Goal: Find specific page/section: Find specific page/section

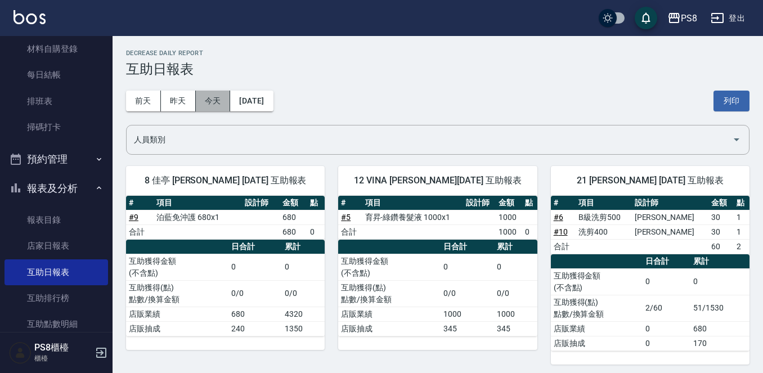
click at [210, 105] on button "今天" at bounding box center [213, 101] width 35 height 21
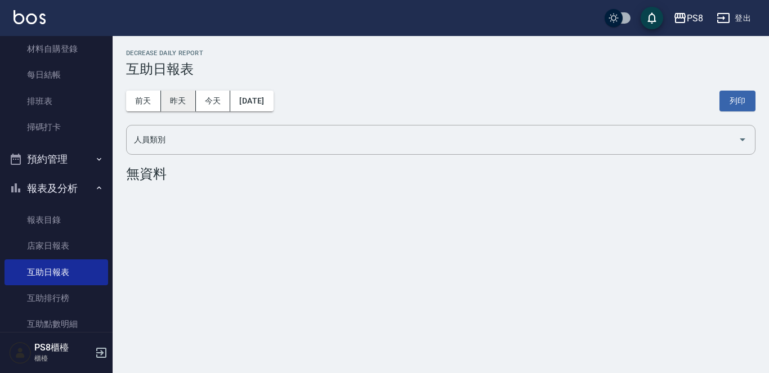
click at [174, 96] on button "昨天" at bounding box center [178, 101] width 35 height 21
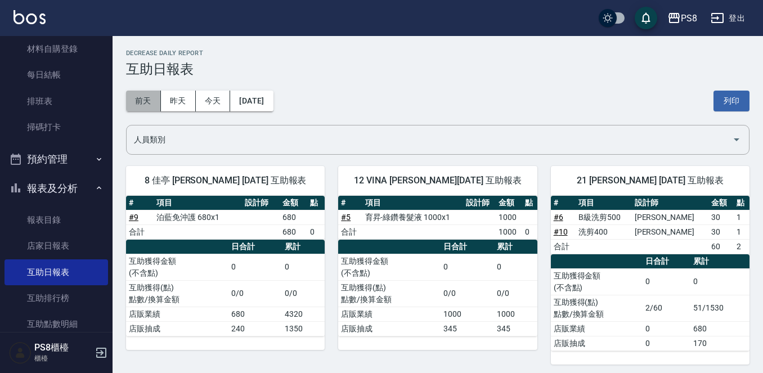
click at [159, 97] on button "前天" at bounding box center [143, 101] width 35 height 21
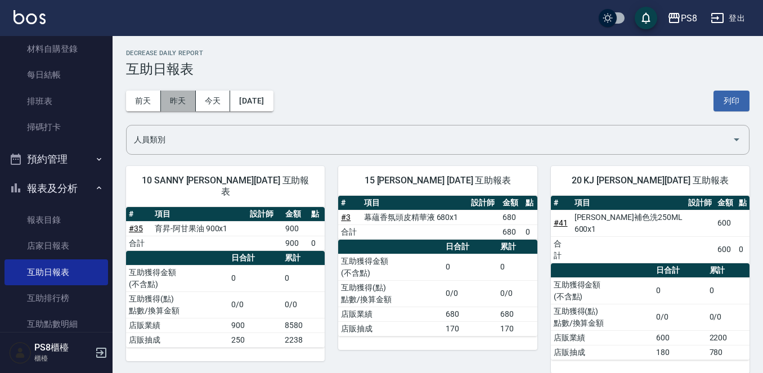
click at [164, 98] on button "昨天" at bounding box center [178, 101] width 35 height 21
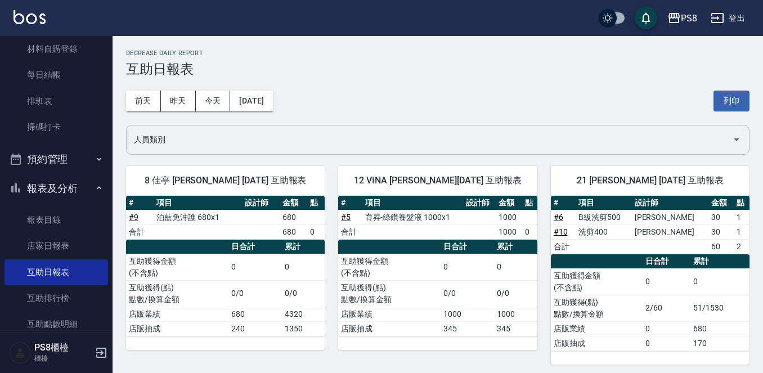
click at [182, 140] on input "人員類別" at bounding box center [429, 140] width 596 height 20
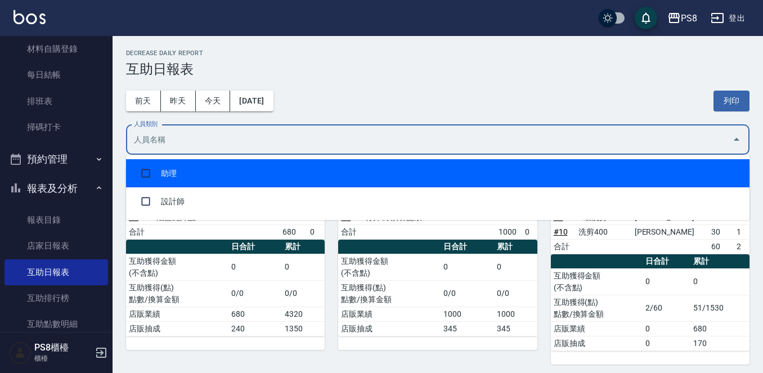
click at [450, 104] on div "[DATE] [DATE] [DATE] [DATE] 列印" at bounding box center [437, 101] width 623 height 48
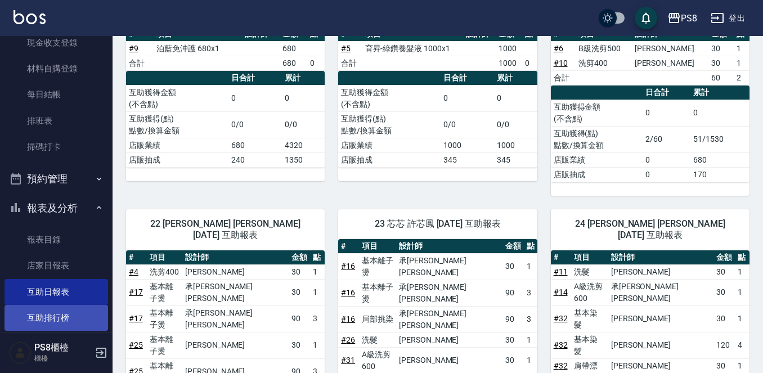
scroll to position [194, 0]
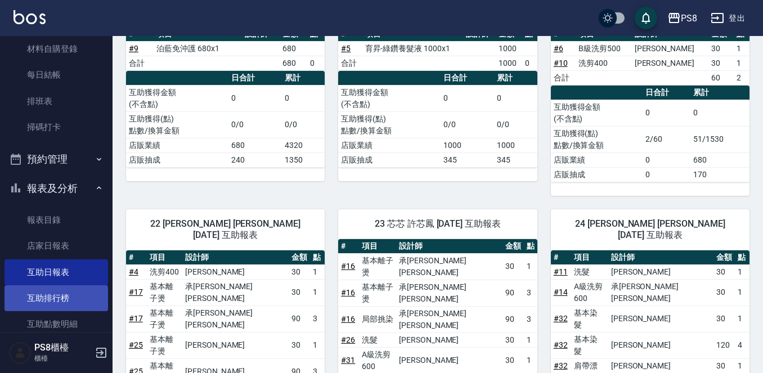
click at [48, 290] on link "互助排行榜" at bounding box center [57, 298] width 104 height 26
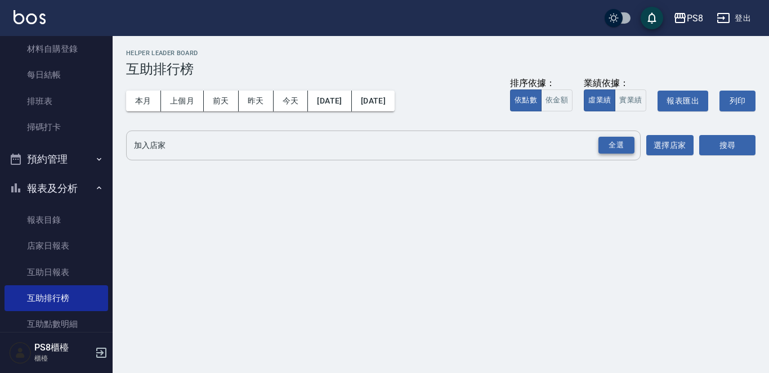
click at [632, 149] on div "全選" at bounding box center [616, 145] width 36 height 17
click at [715, 142] on button "搜尋" at bounding box center [727, 146] width 56 height 21
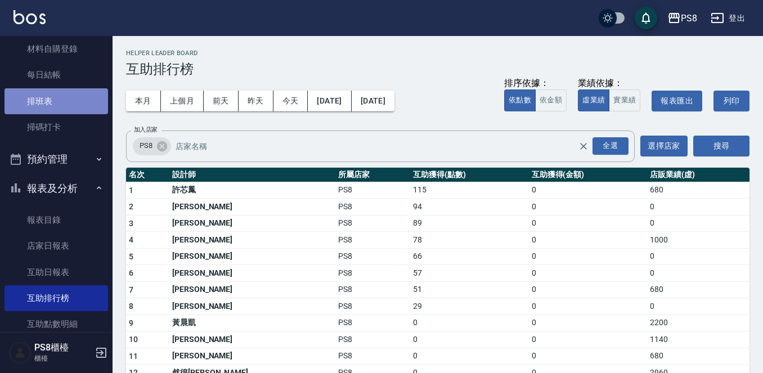
click at [77, 100] on link "排班表" at bounding box center [57, 101] width 104 height 26
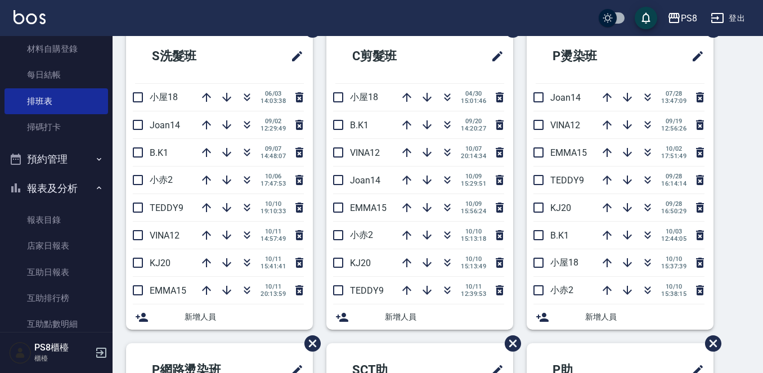
scroll to position [56, 0]
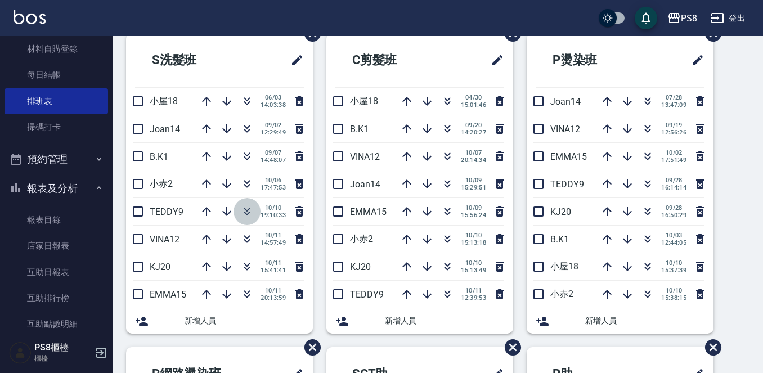
click at [240, 210] on icon "button" at bounding box center [247, 212] width 14 height 14
